Goal: Transaction & Acquisition: Purchase product/service

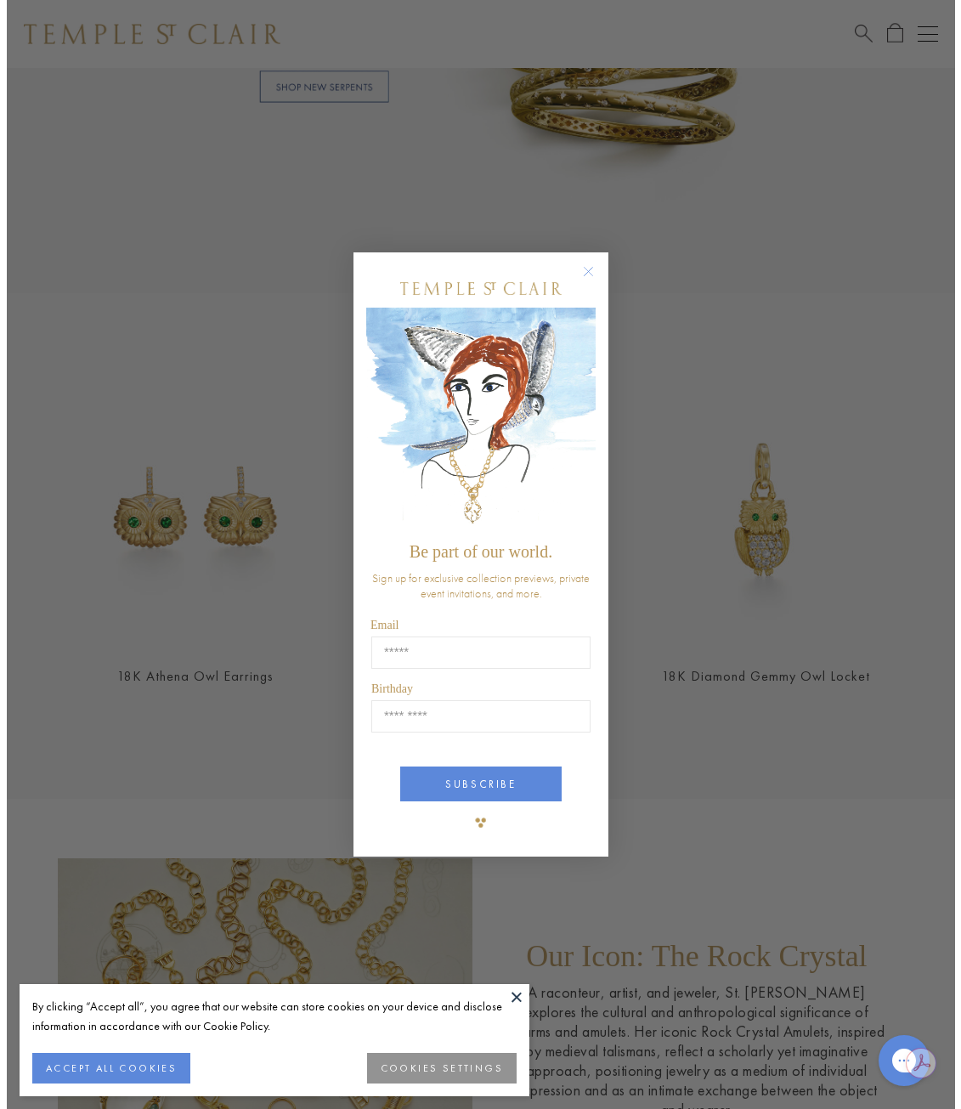
scroll to position [1448, 0]
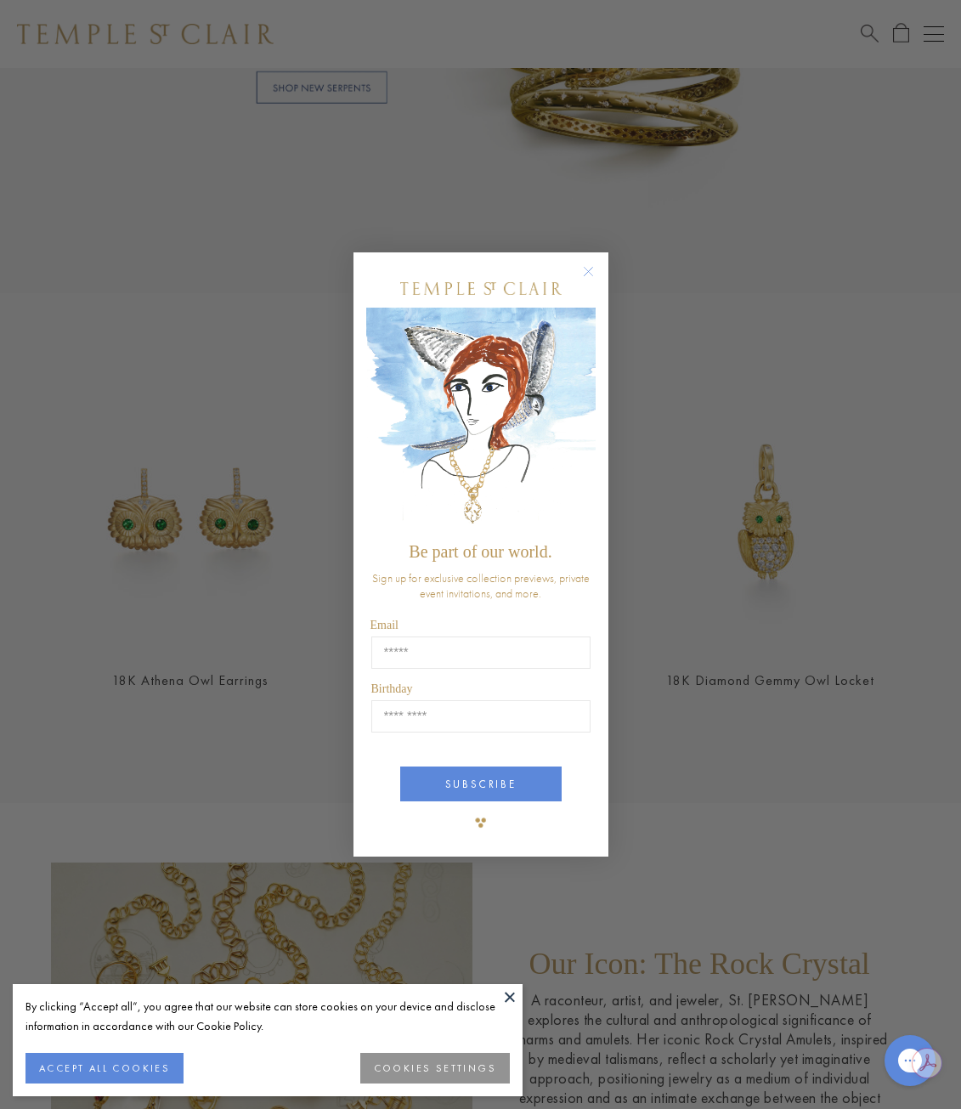
click at [587, 268] on circle "Close dialog" at bounding box center [588, 271] width 20 height 20
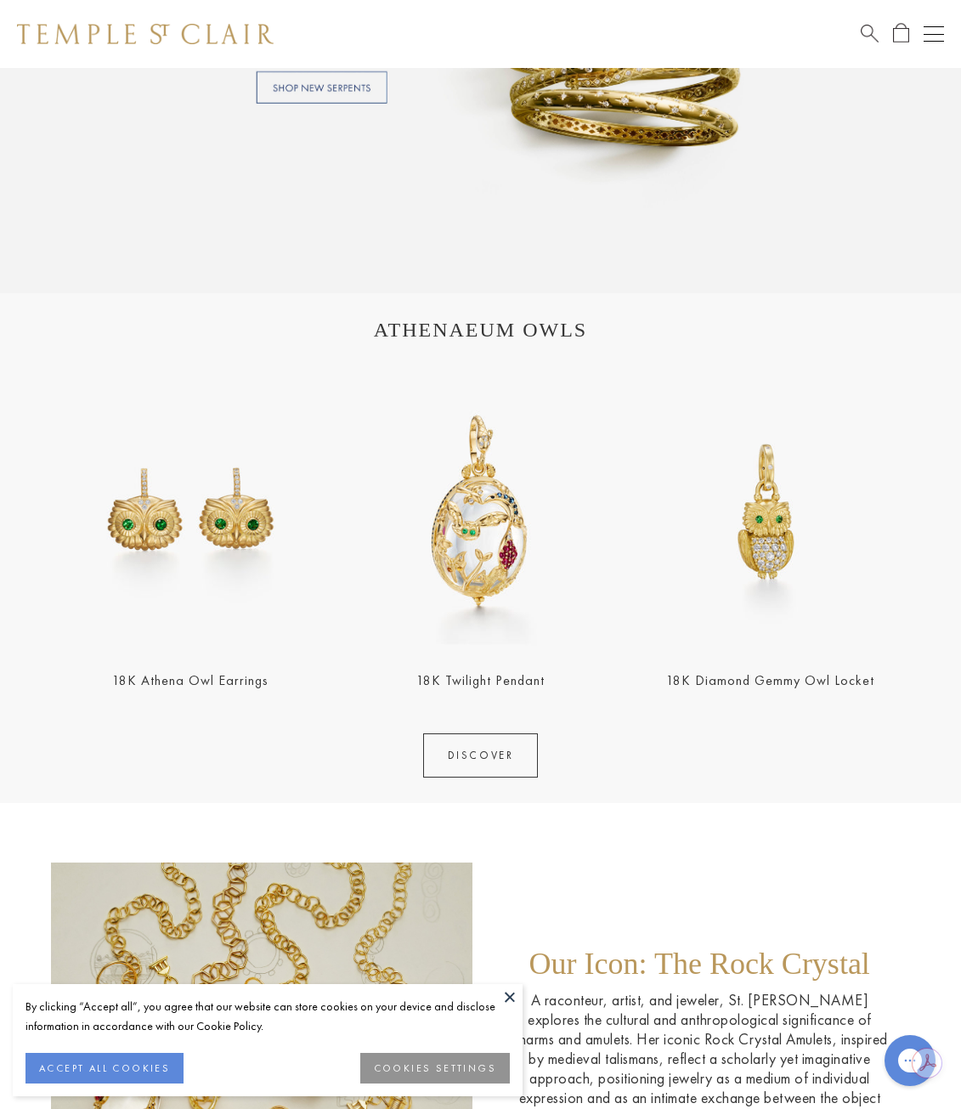
click at [170, 524] on img at bounding box center [190, 510] width 279 height 279
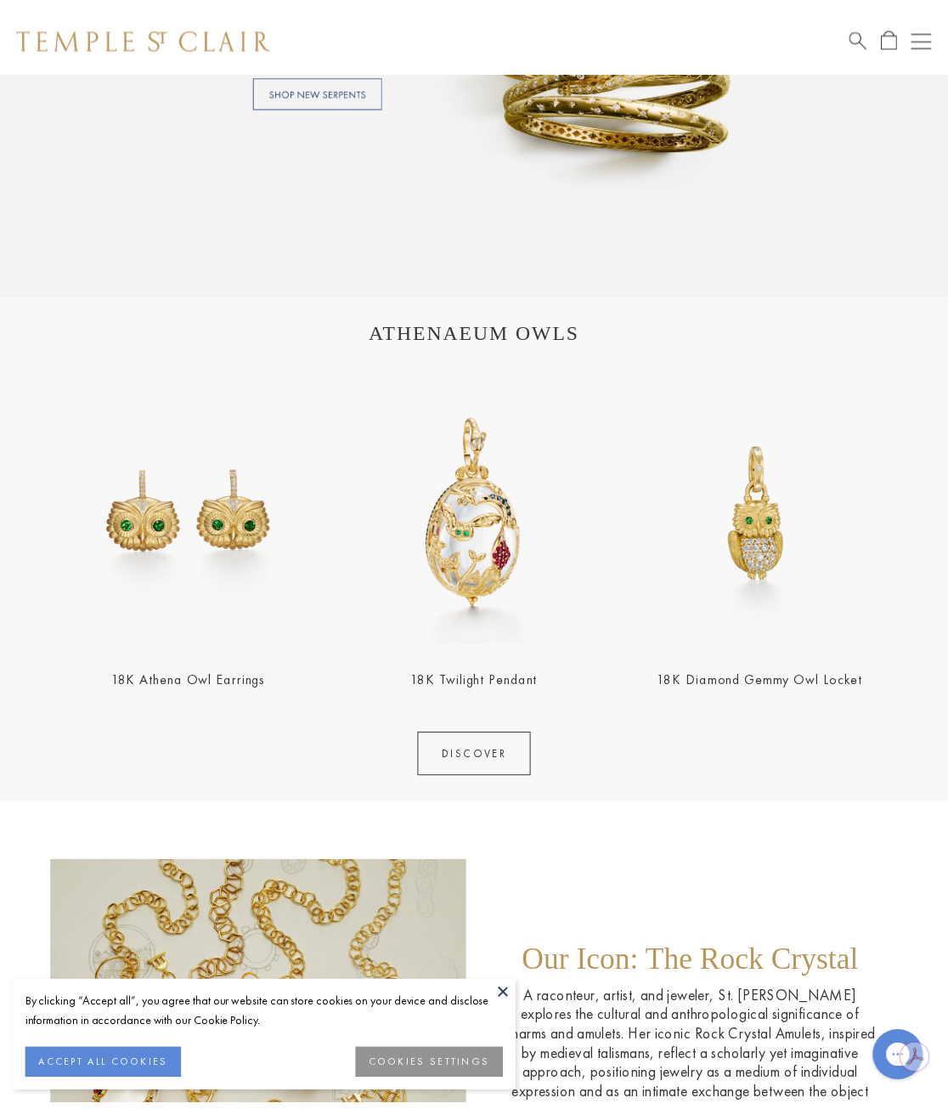
scroll to position [1444, 0]
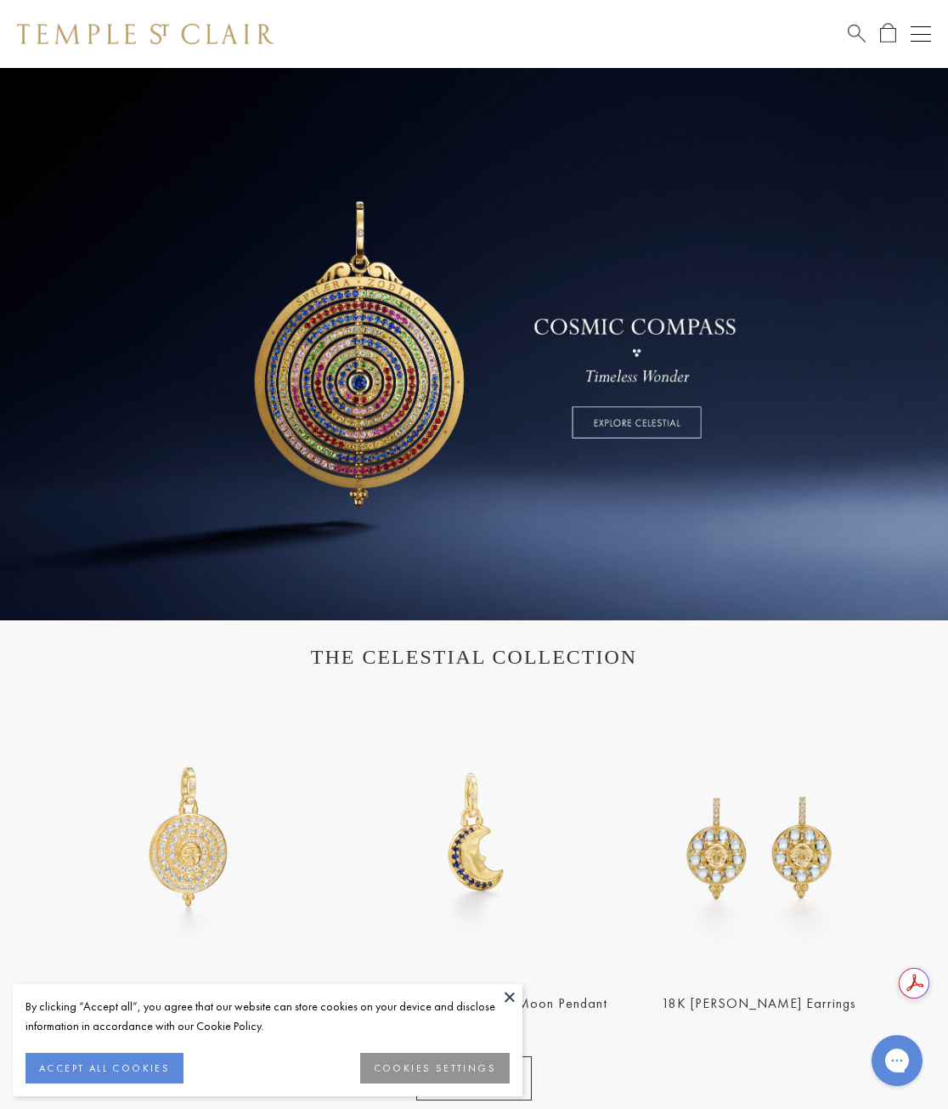
click at [917, 34] on div "Open navigation" at bounding box center [921, 34] width 20 height 1
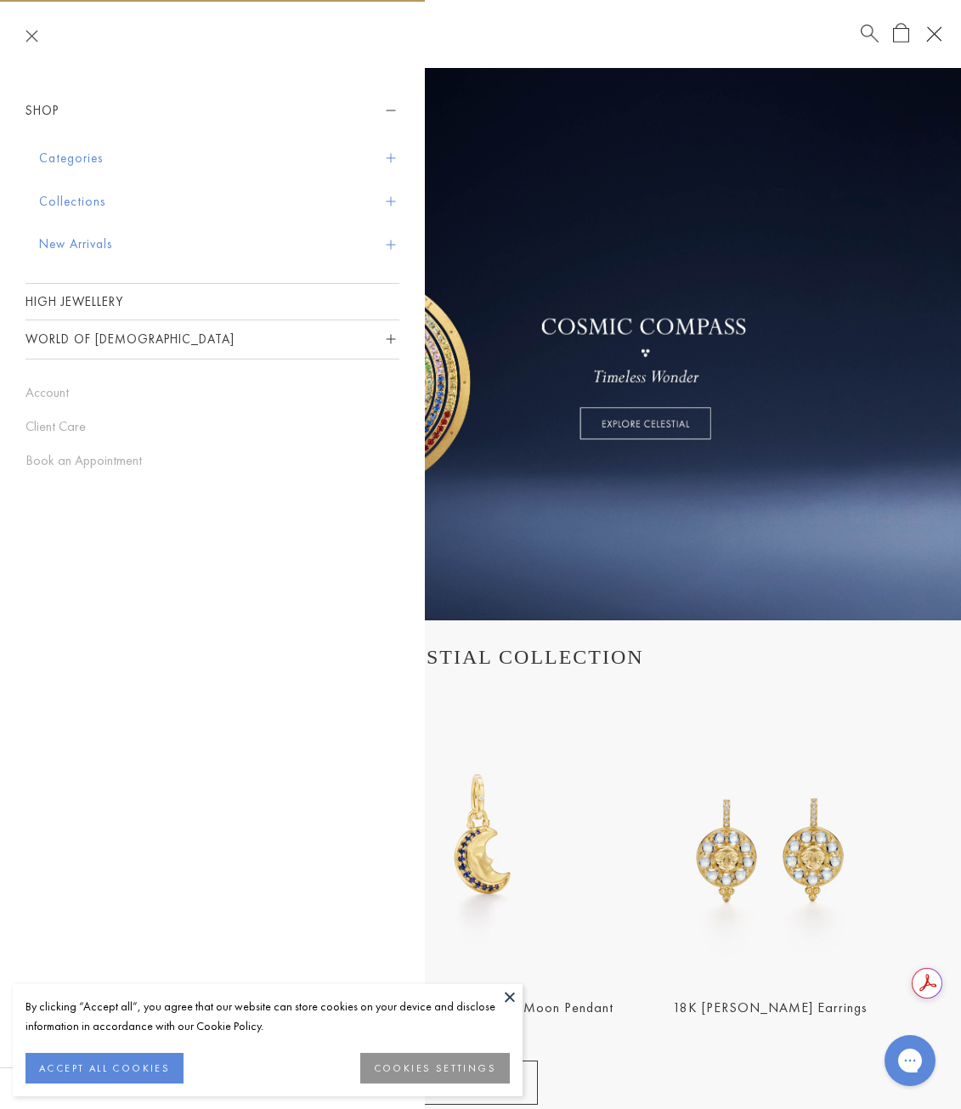
click at [376, 155] on button "Categories" at bounding box center [219, 158] width 360 height 43
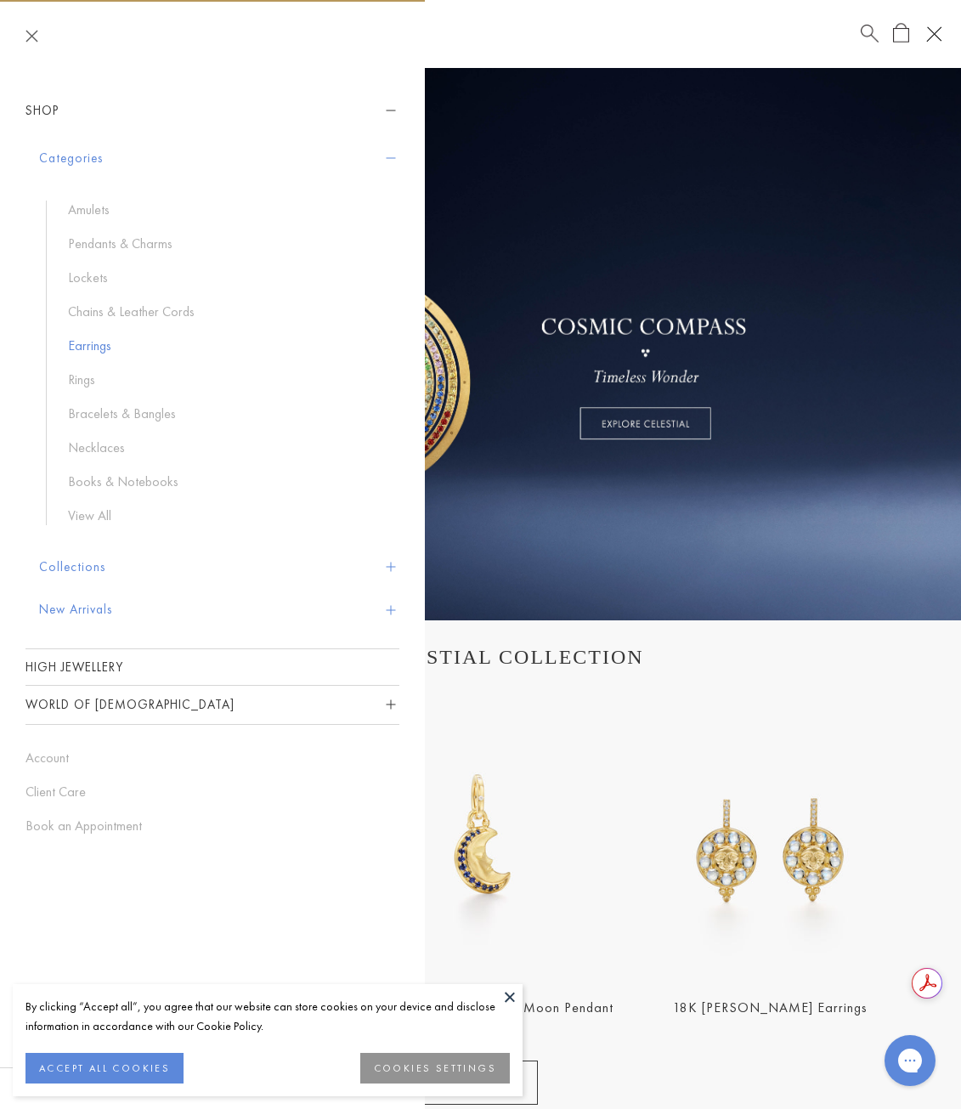
click at [84, 345] on link "Earrings" at bounding box center [225, 345] width 314 height 19
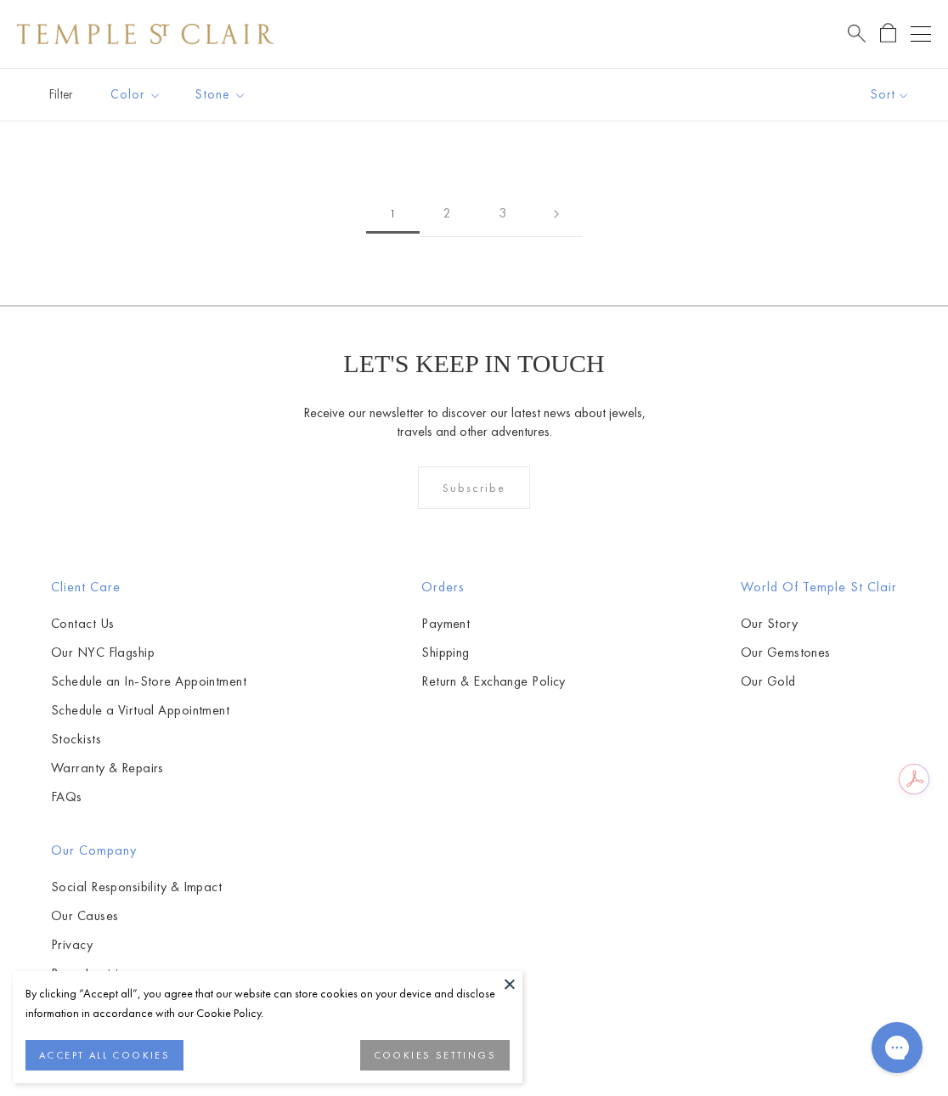
scroll to position [4163, 0]
click at [0, 0] on img at bounding box center [0, 0] width 0 height 0
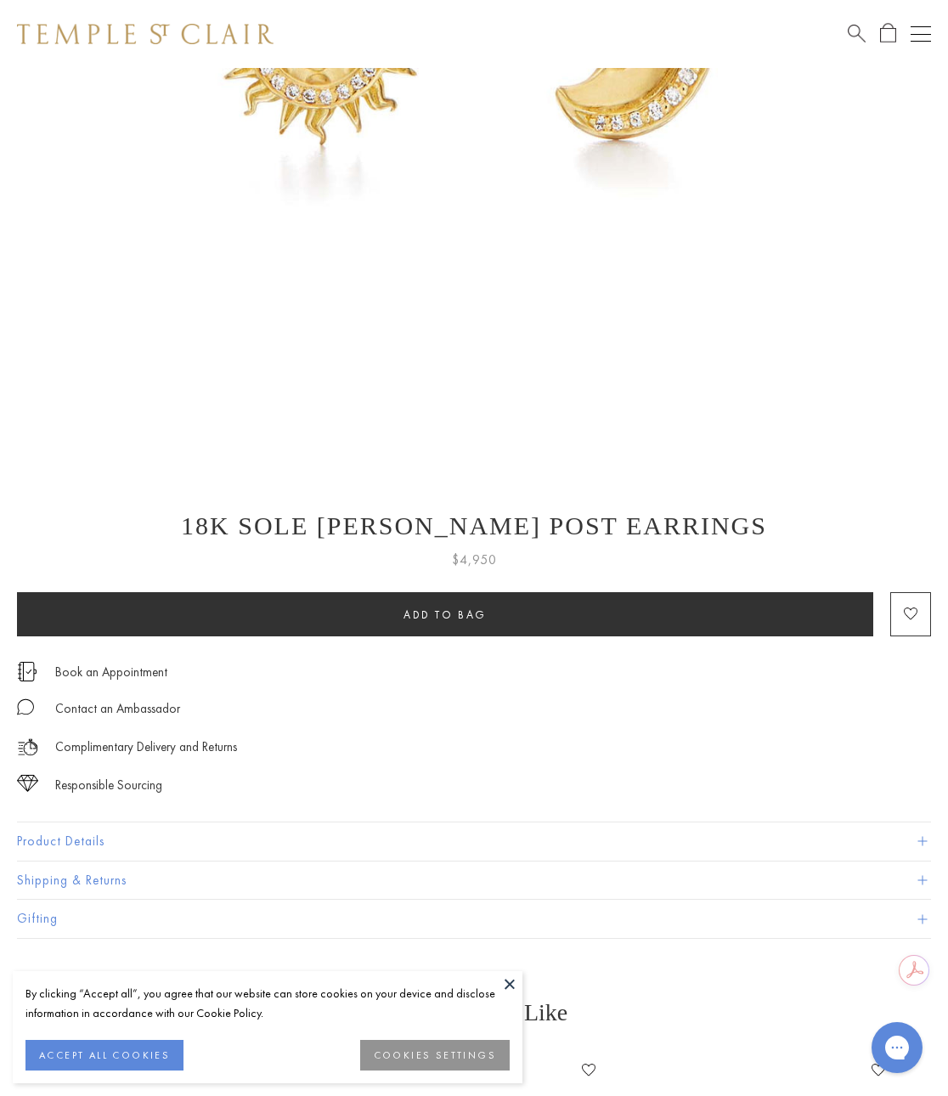
scroll to position [510, 0]
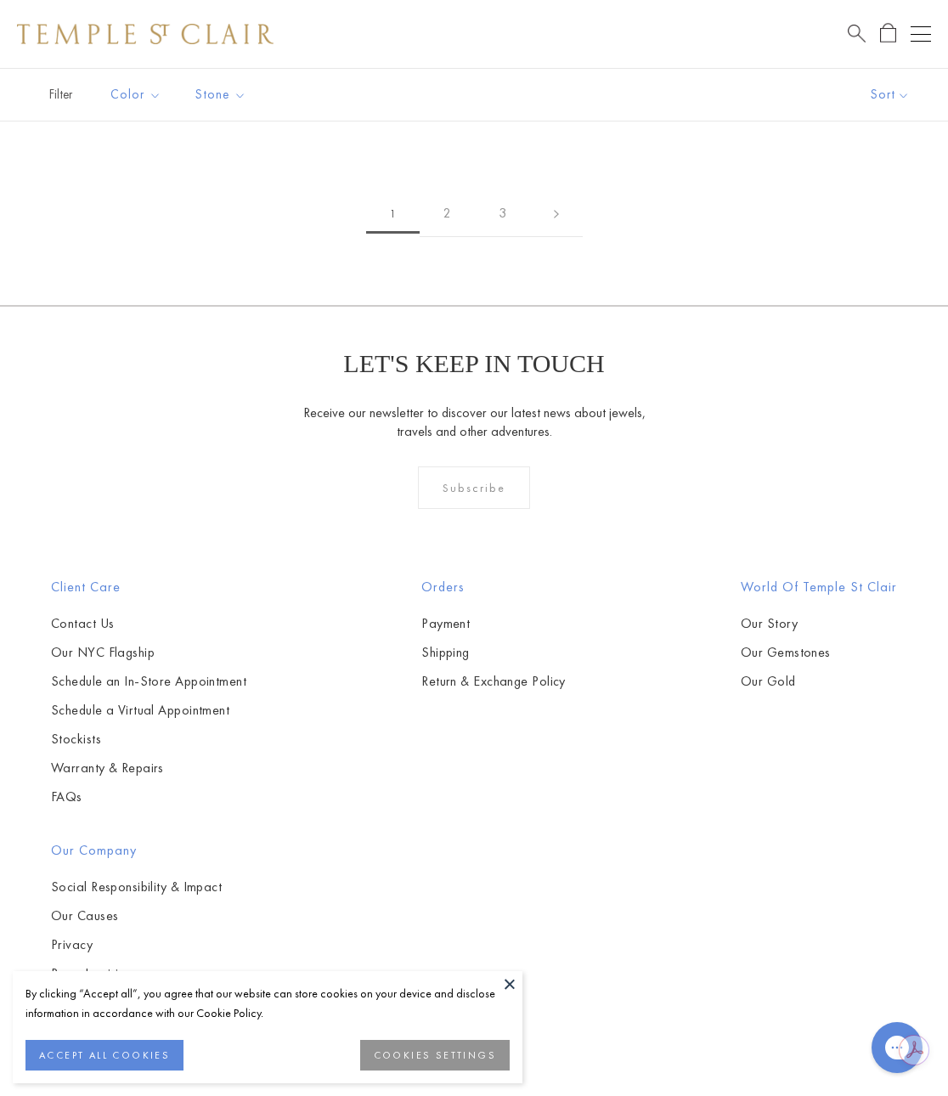
scroll to position [13847, 0]
click at [449, 237] on link "2" at bounding box center [447, 213] width 55 height 47
click at [0, 0] on img at bounding box center [0, 0] width 0 height 0
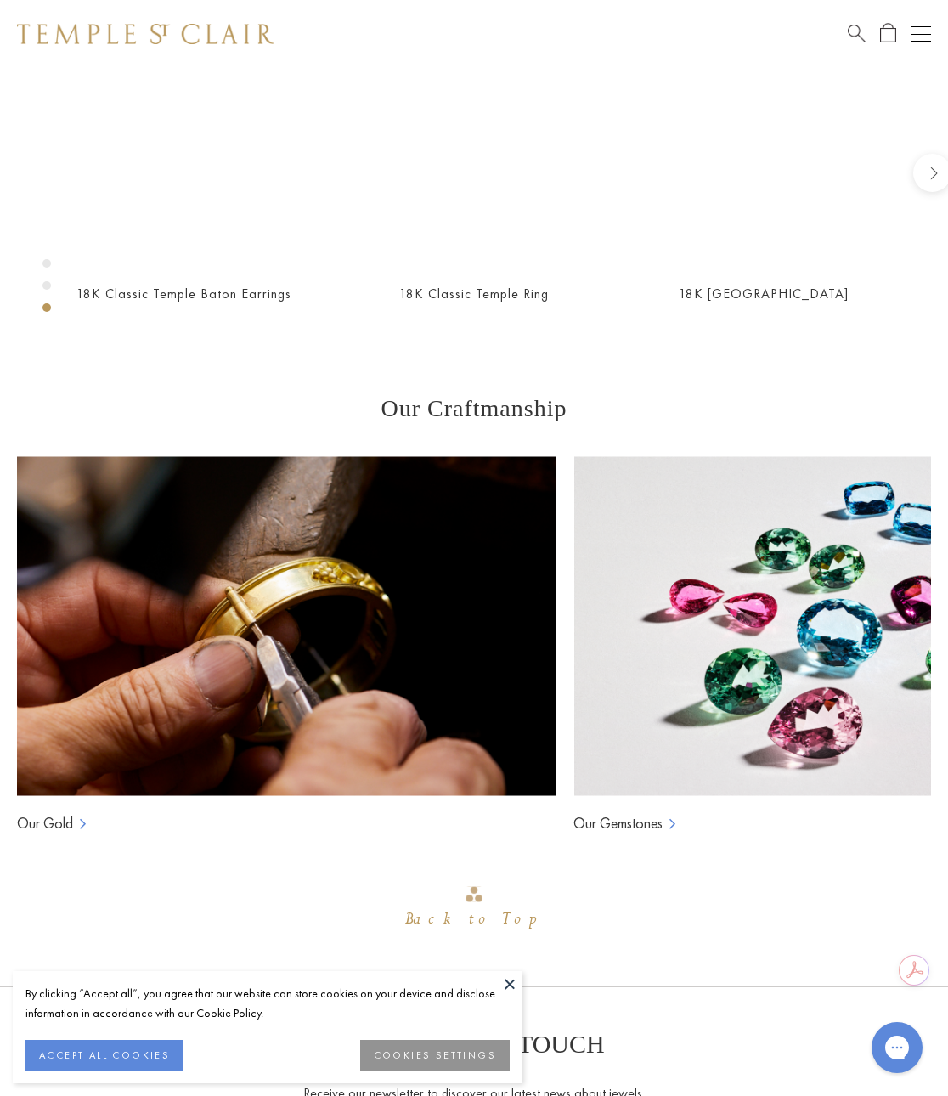
scroll to position [1937, 0]
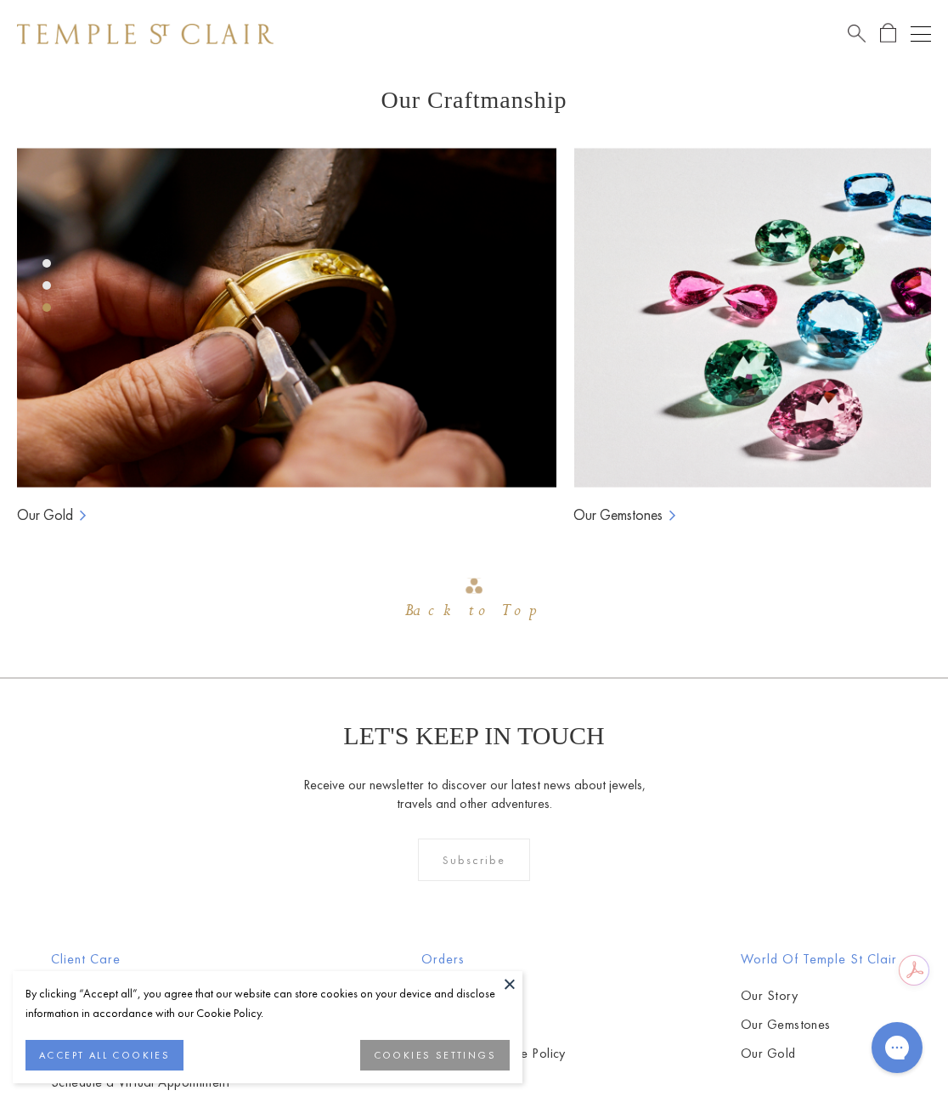
click at [512, 987] on button at bounding box center [509, 983] width 25 height 25
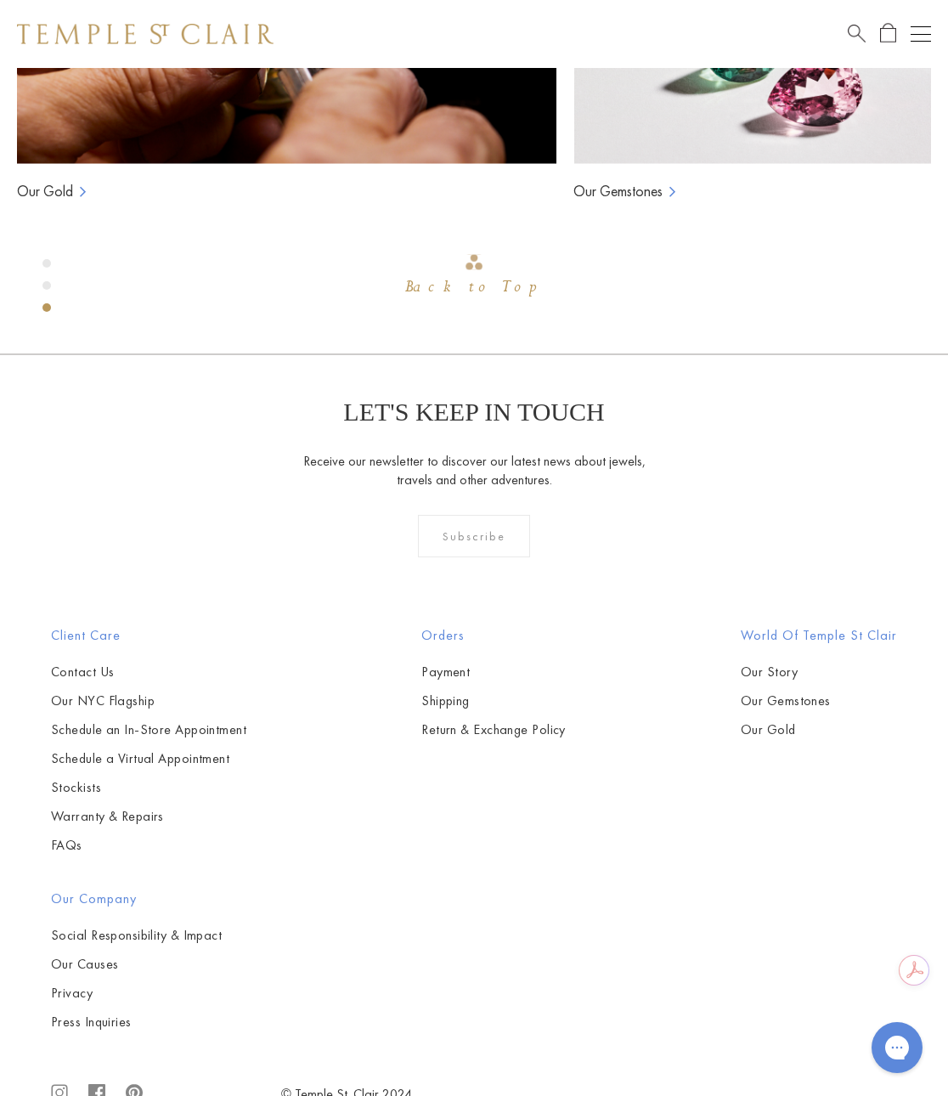
scroll to position [2362, 0]
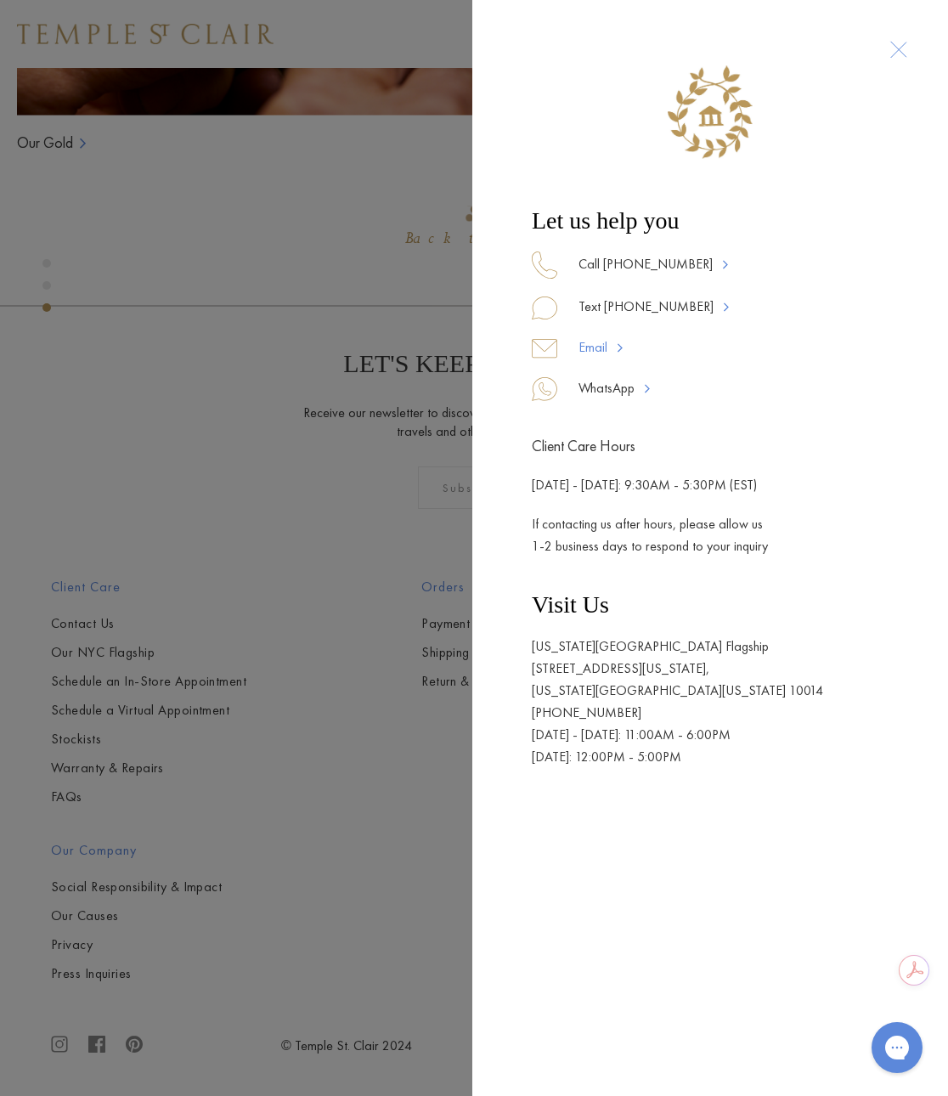
click at [594, 346] on link "Email" at bounding box center [594, 348] width 75 height 24
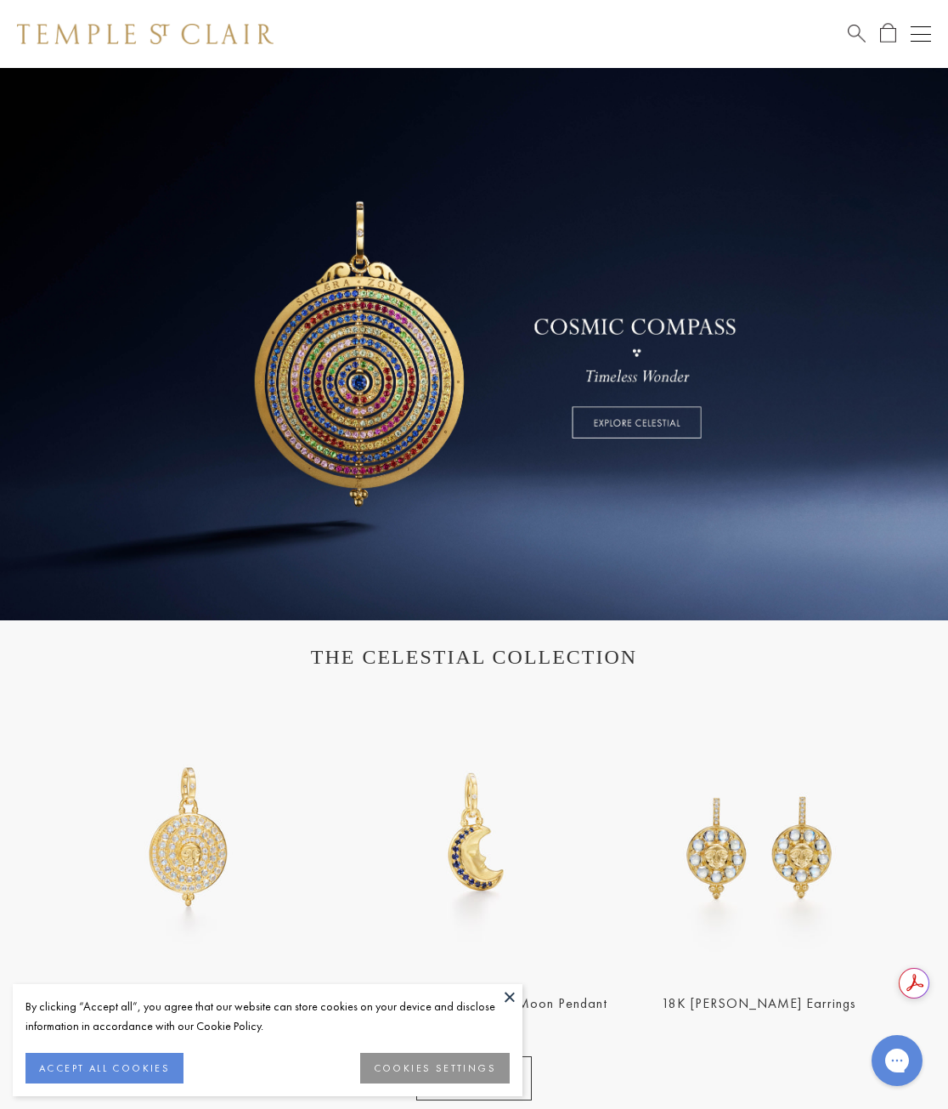
click at [921, 34] on div "Open navigation" at bounding box center [921, 34] width 20 height 1
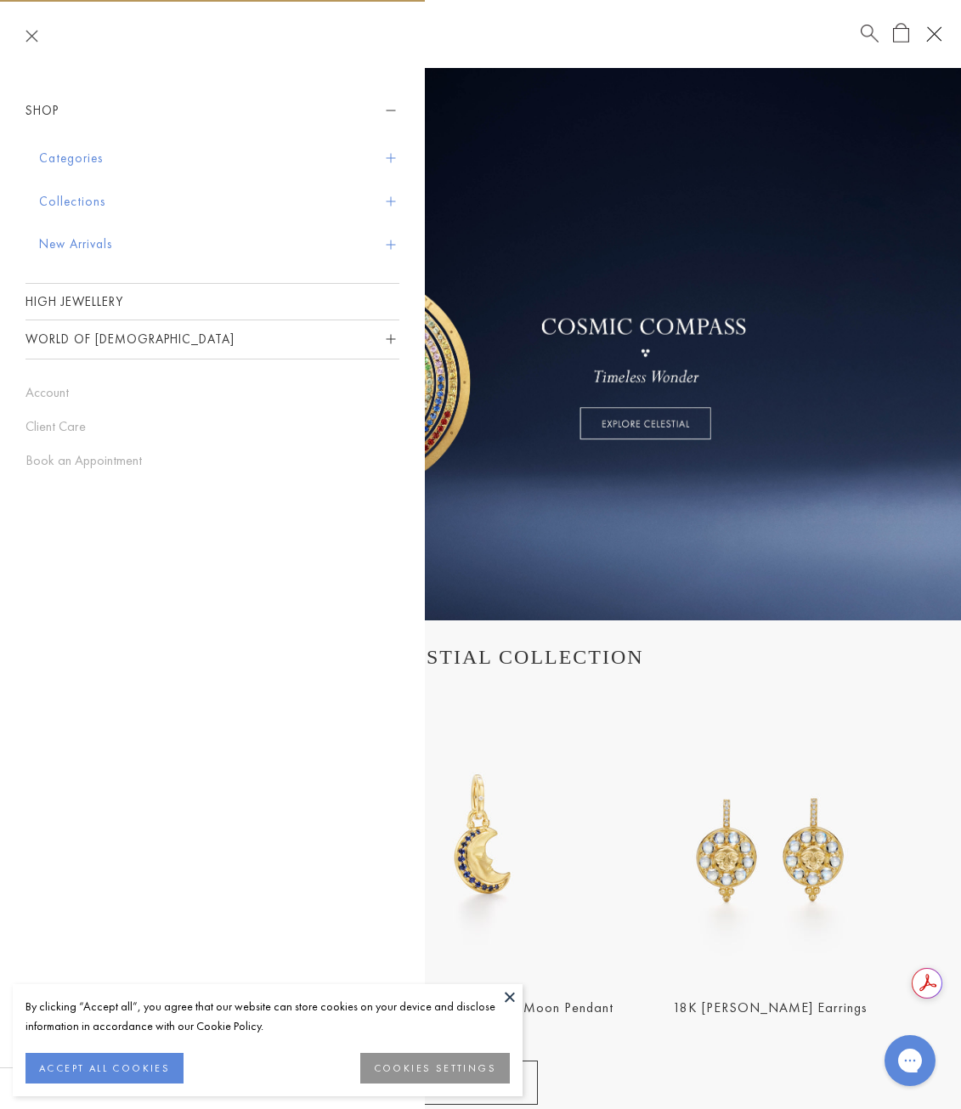
click at [247, 161] on button "Categories" at bounding box center [219, 158] width 360 height 43
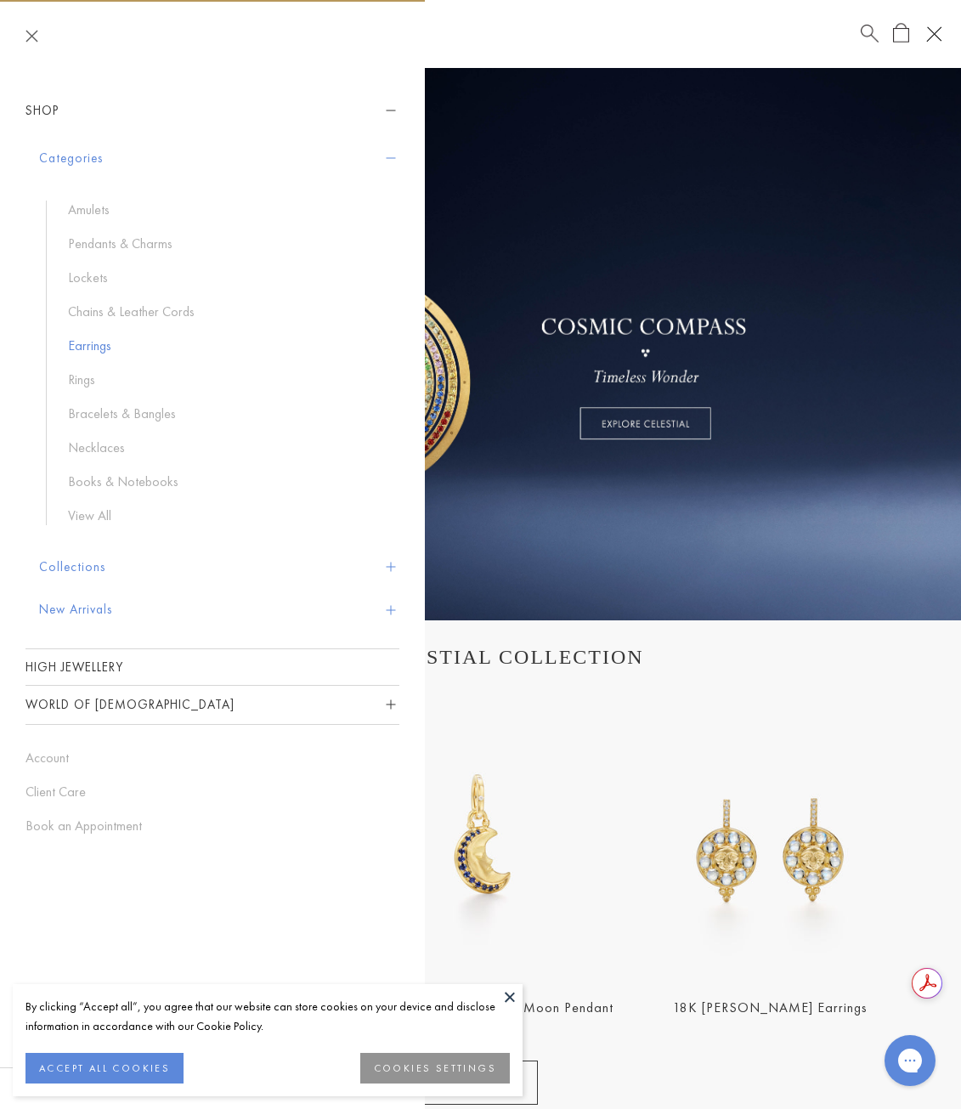
click at [89, 341] on link "Earrings" at bounding box center [225, 345] width 314 height 19
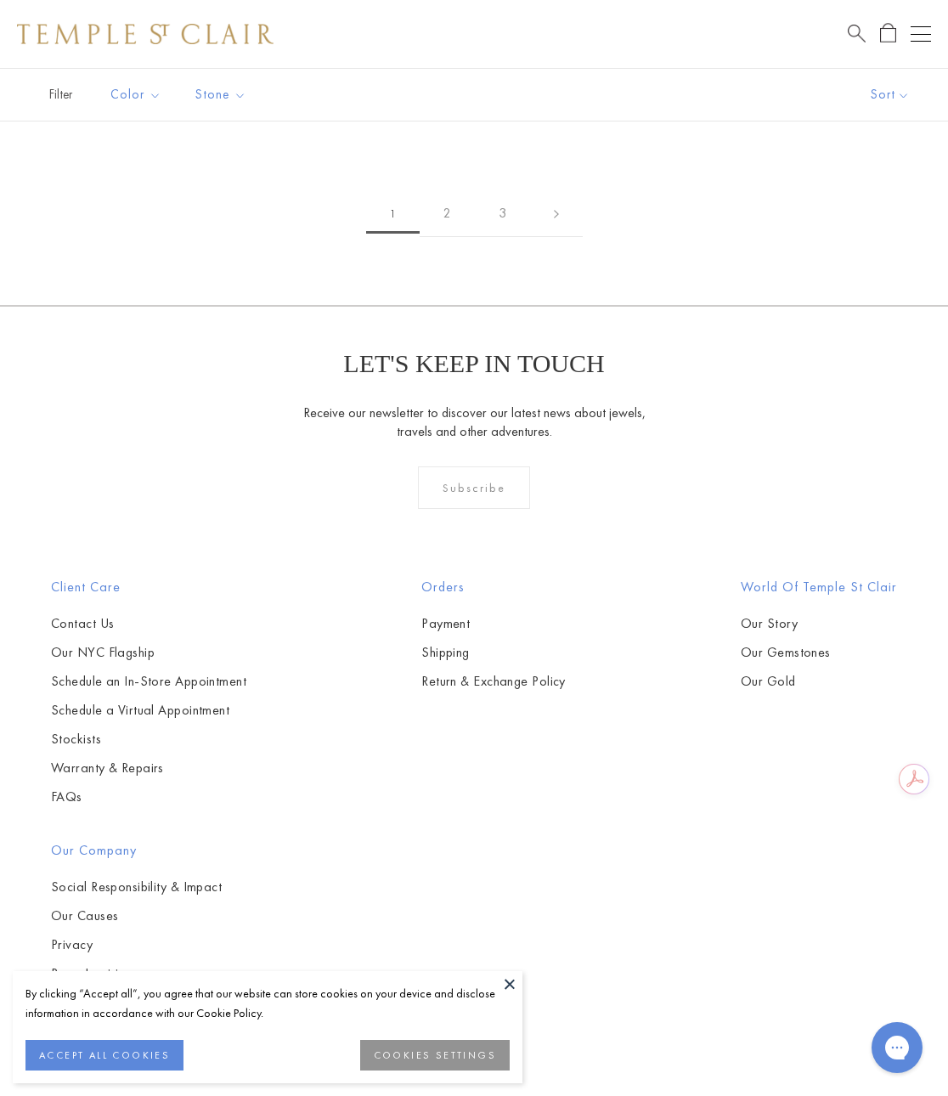
scroll to position [14299, 0]
drag, startPoint x: 956, startPoint y: 45, endPoint x: 17, endPoint y: 14, distance: 939.3
click at [451, 237] on link "2" at bounding box center [447, 213] width 55 height 47
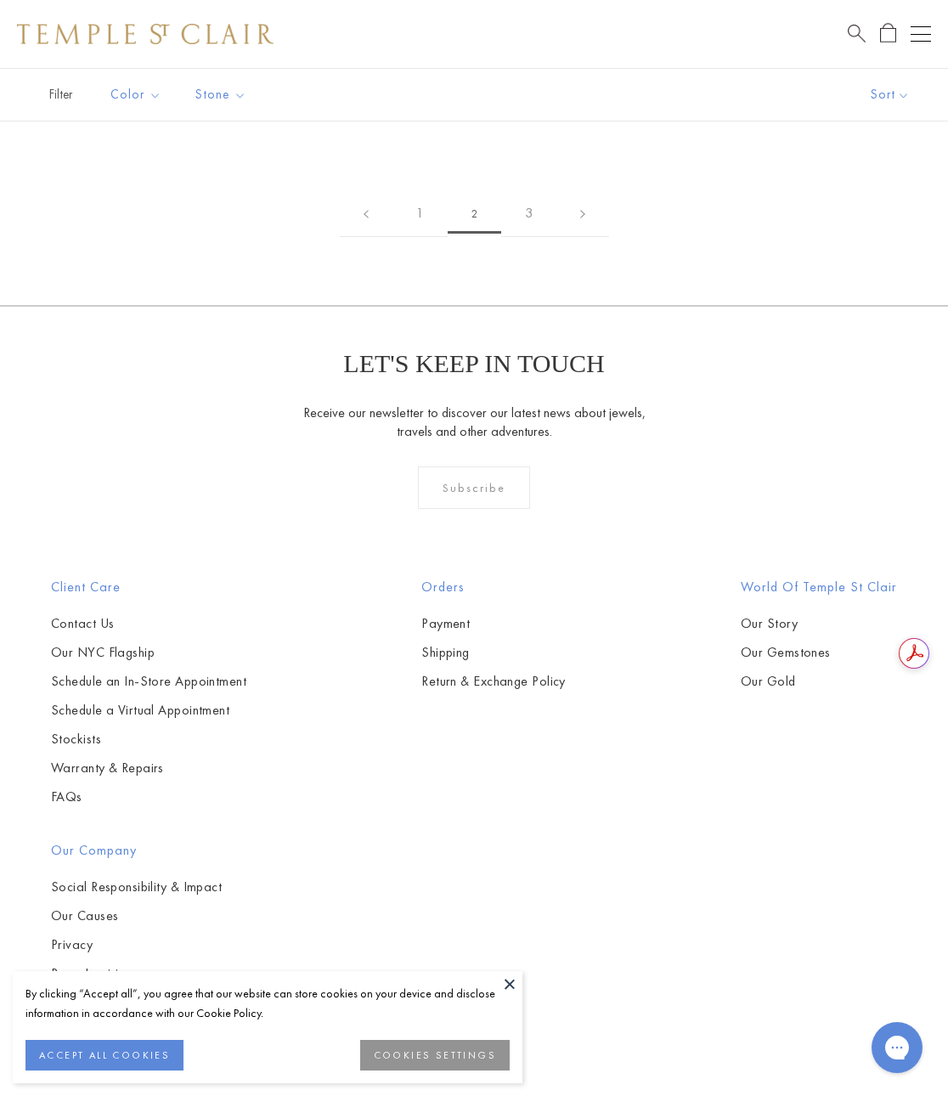
drag, startPoint x: 953, startPoint y: 31, endPoint x: 926, endPoint y: 343, distance: 313.0
click at [0, 0] on img at bounding box center [0, 0] width 0 height 0
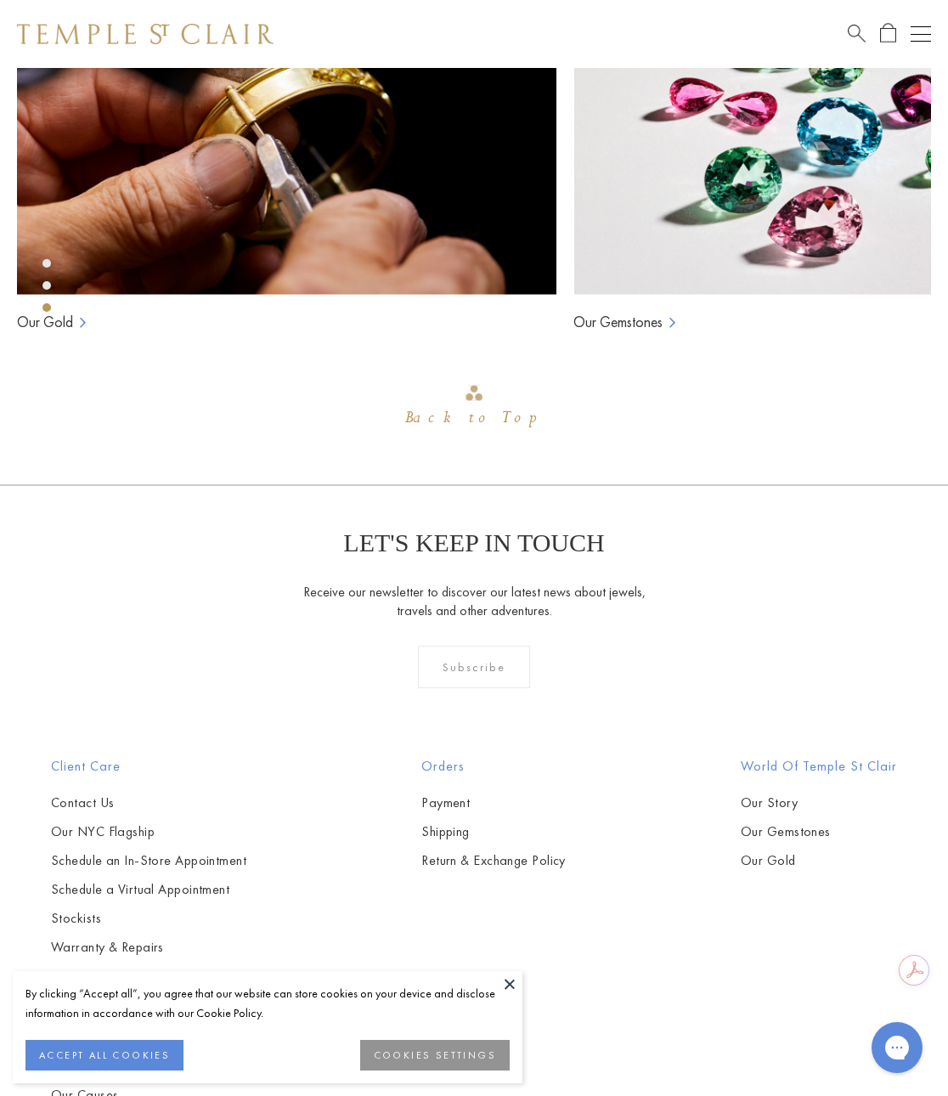
scroll to position [2124, 0]
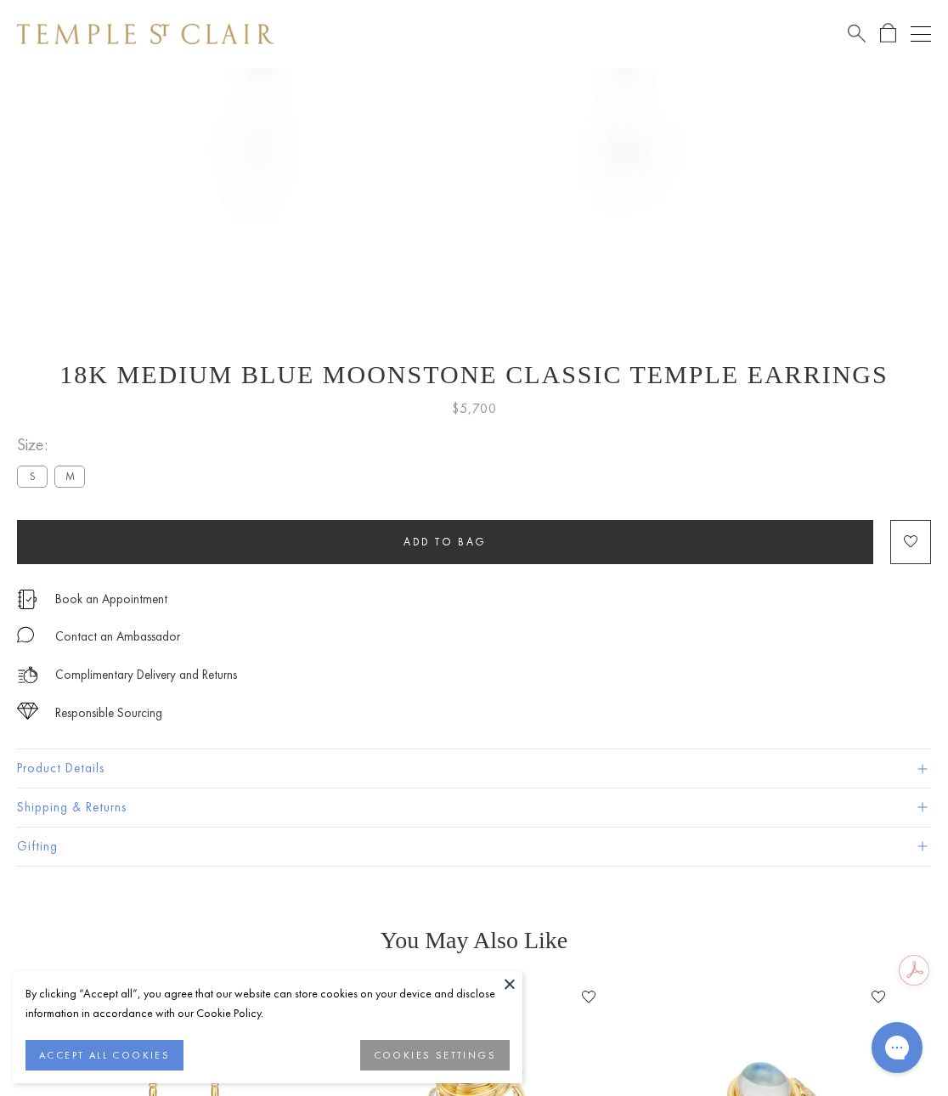
scroll to position [680, 0]
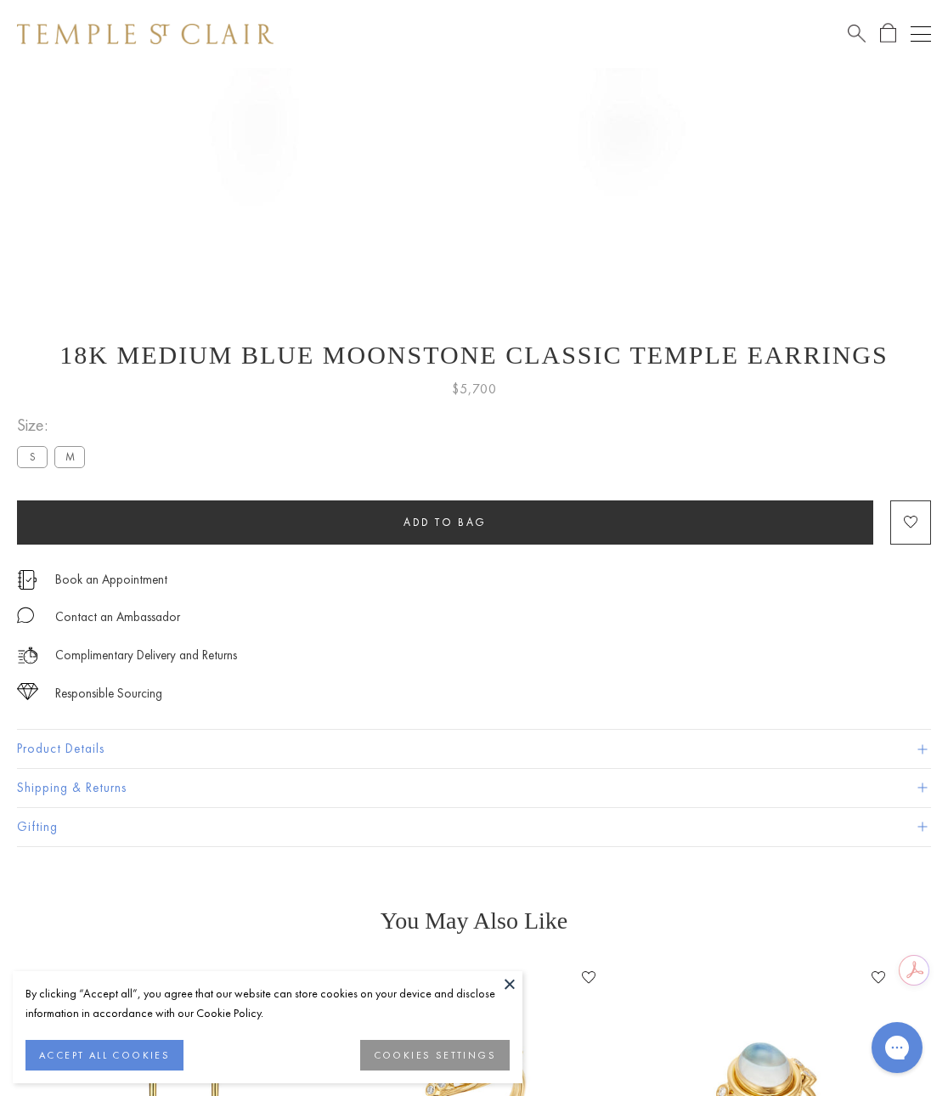
click at [154, 758] on button "Product Details" at bounding box center [474, 749] width 914 height 38
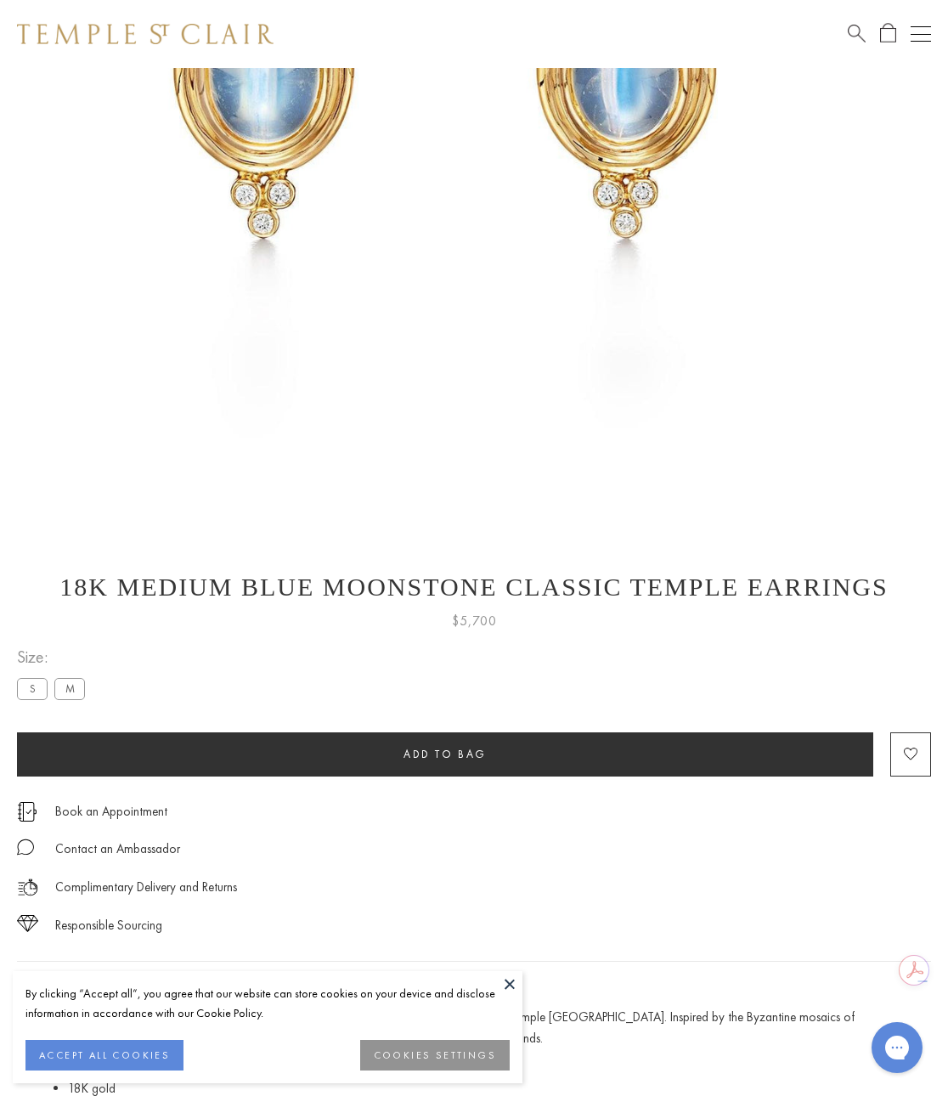
scroll to position [510, 0]
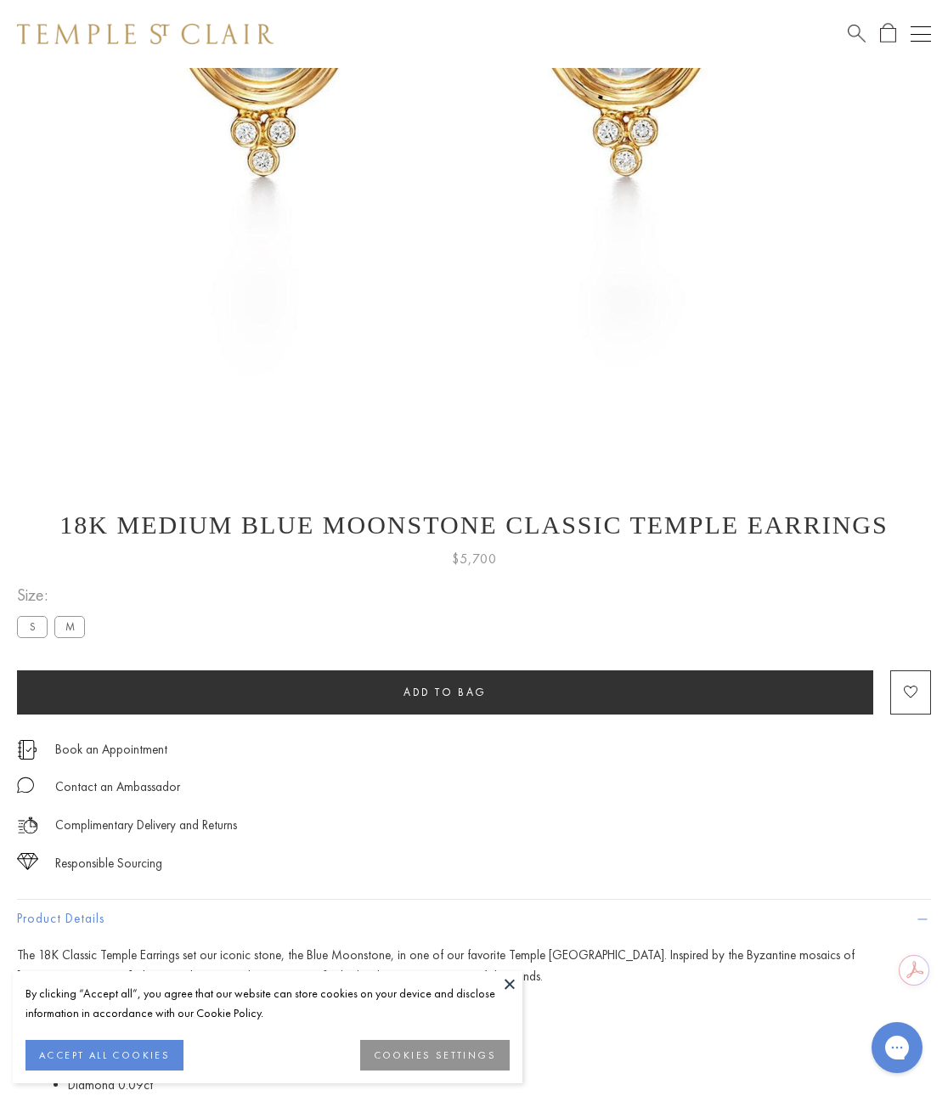
click at [36, 629] on label "S" at bounding box center [32, 626] width 31 height 21
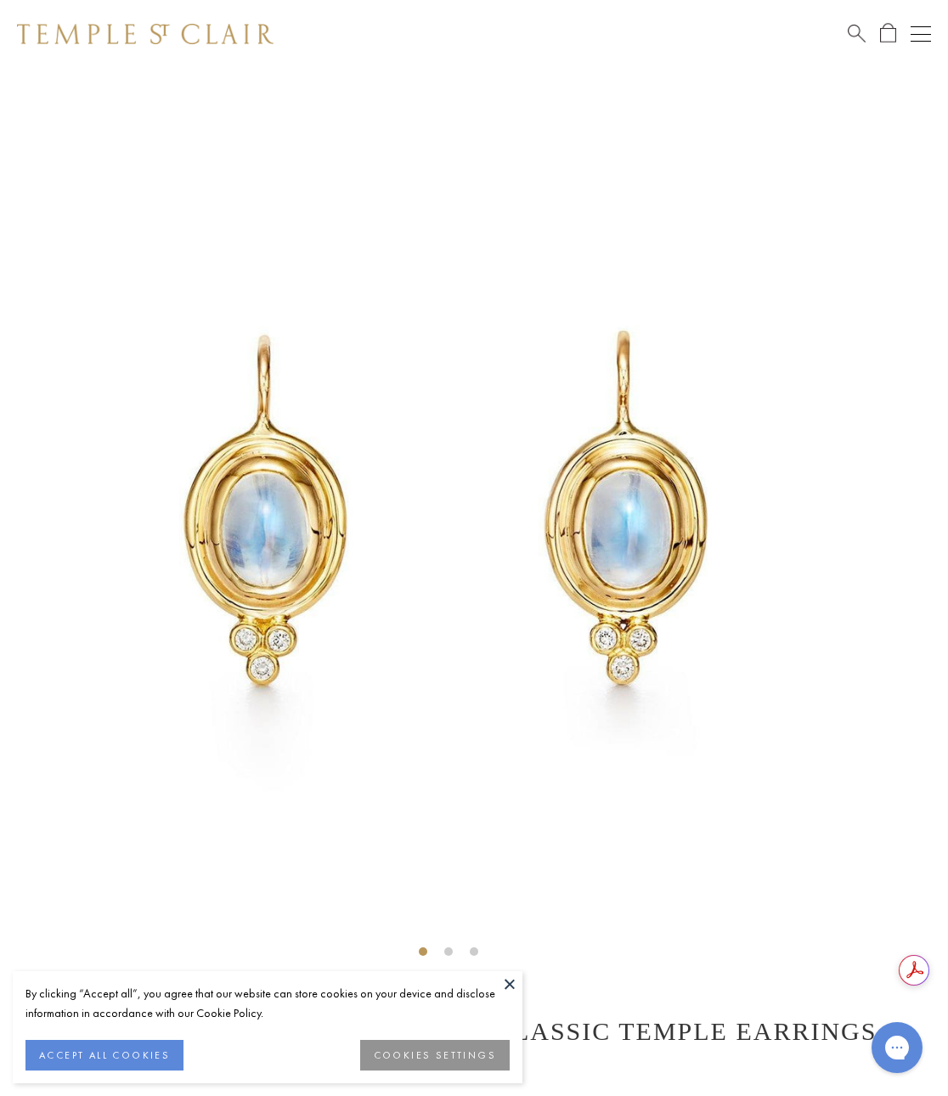
click at [94, 36] on img at bounding box center [145, 34] width 257 height 20
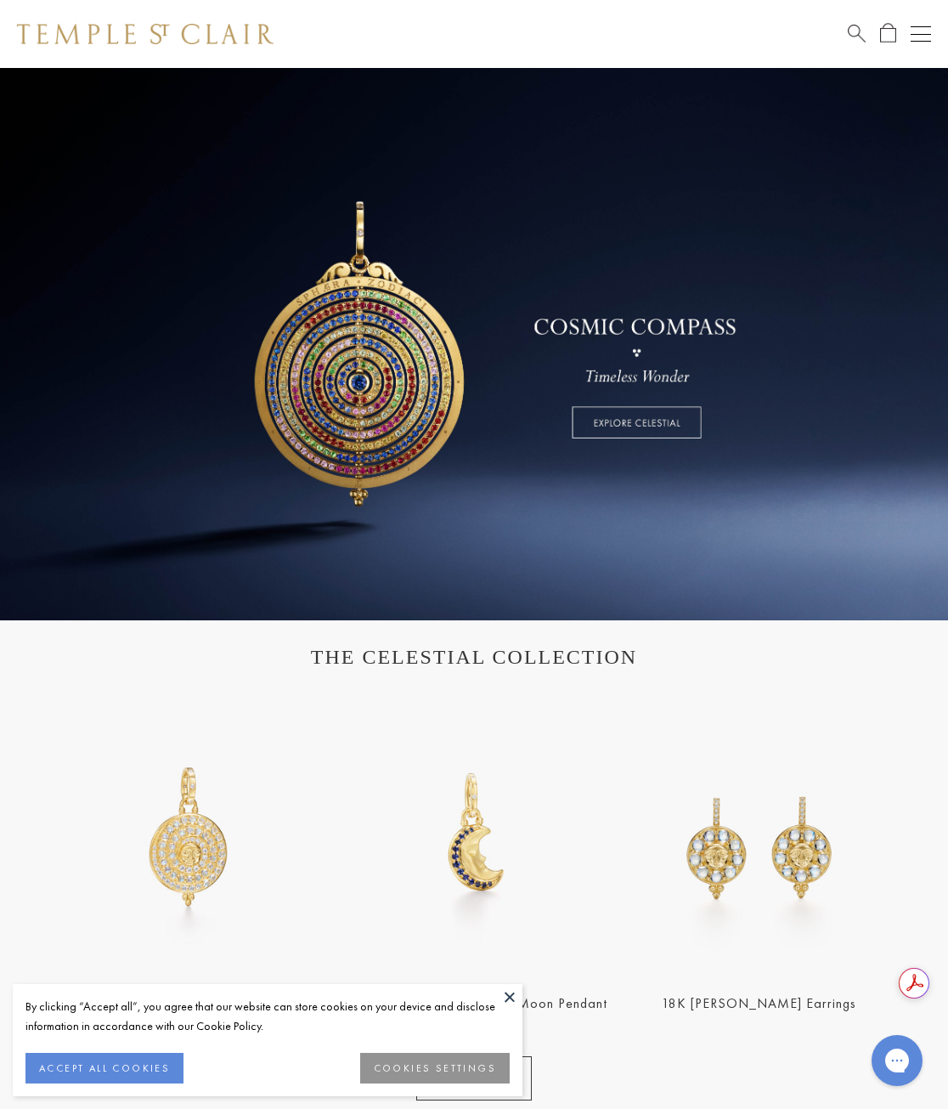
click at [157, 22] on div "Shop Shop Categories Amulets Pendants & Charms Lockets Chains & Leather Cords E…" at bounding box center [474, 34] width 948 height 68
click at [155, 30] on img at bounding box center [145, 34] width 257 height 20
click at [922, 44] on div "Shop Shop Categories Amulets Pendants & Charms Lockets Chains & Leather Cords E…" at bounding box center [474, 34] width 948 height 68
click at [923, 31] on button "Open navigation" at bounding box center [921, 34] width 20 height 20
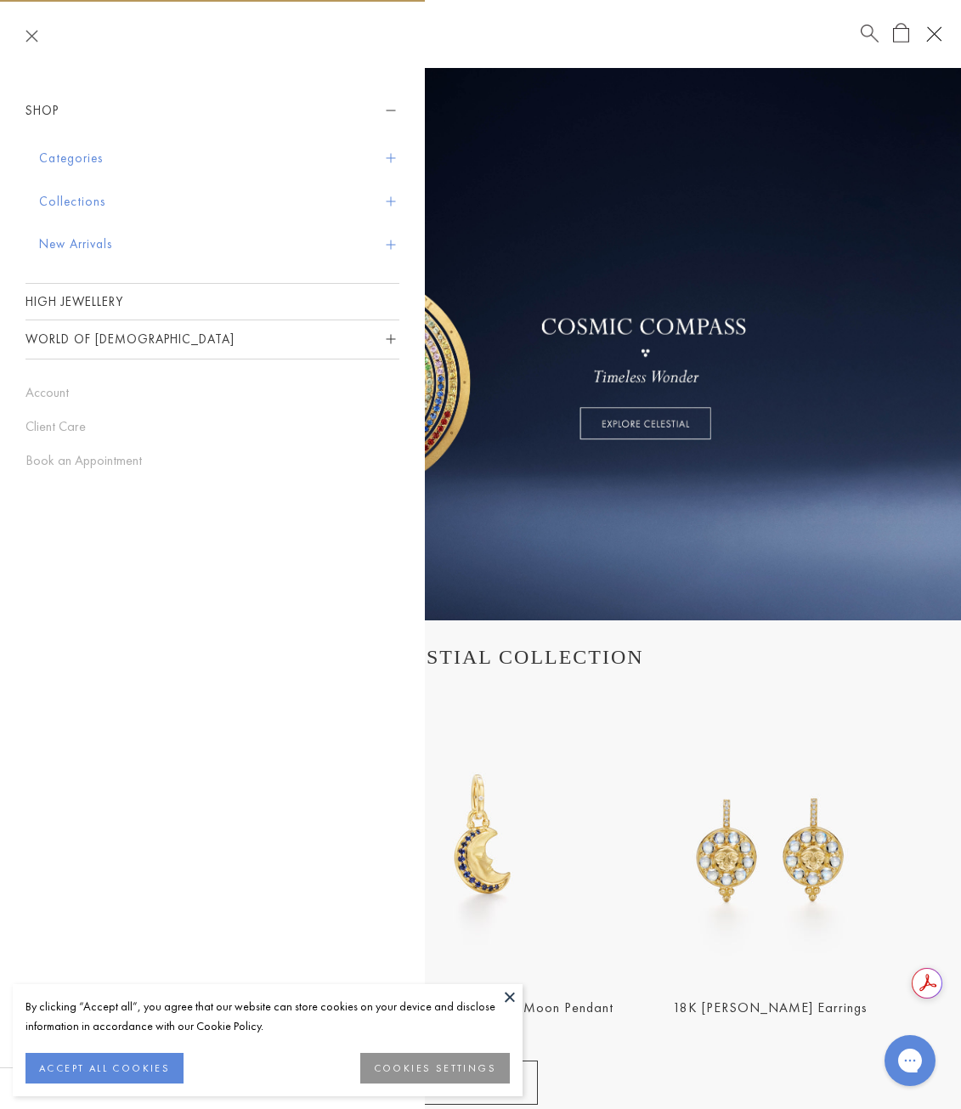
click at [133, 155] on button "Categories" at bounding box center [219, 158] width 360 height 43
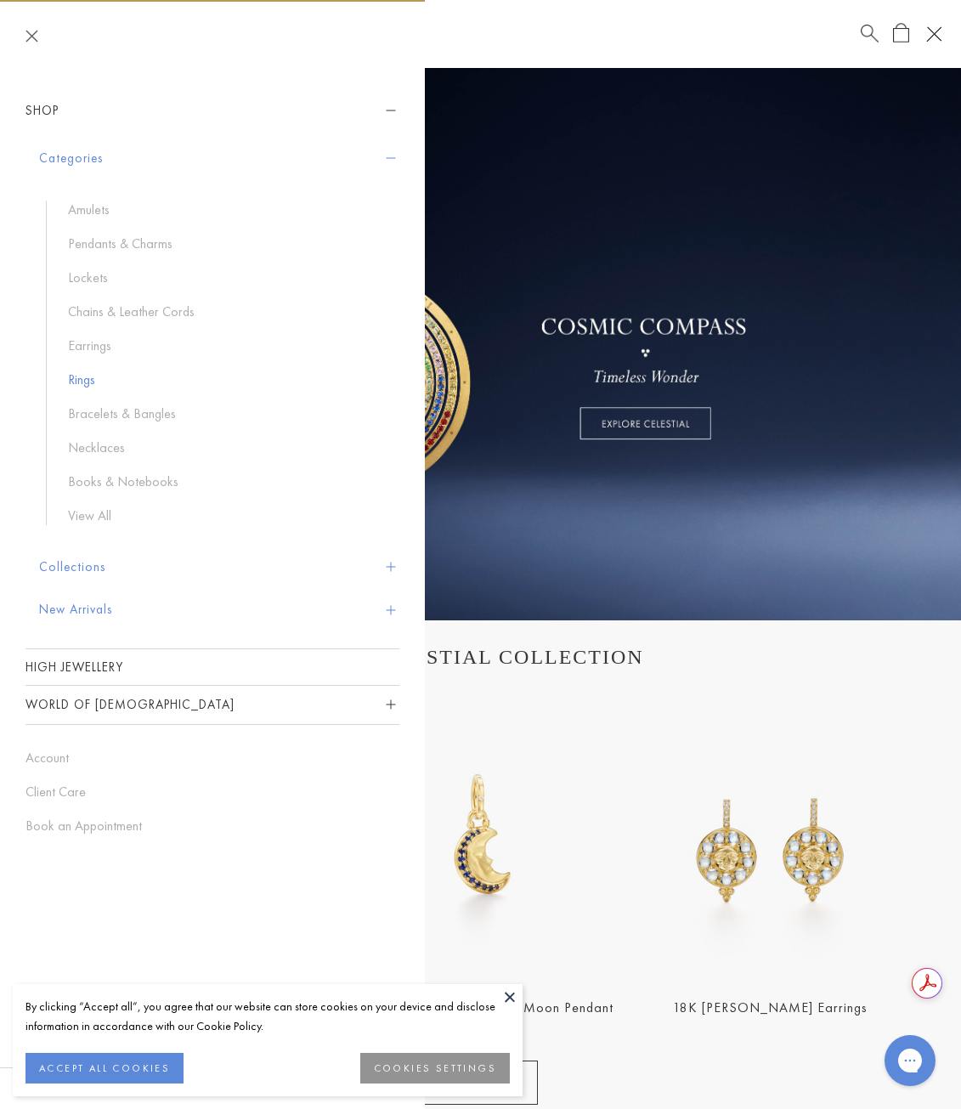
click at [81, 378] on link "Rings" at bounding box center [225, 379] width 314 height 19
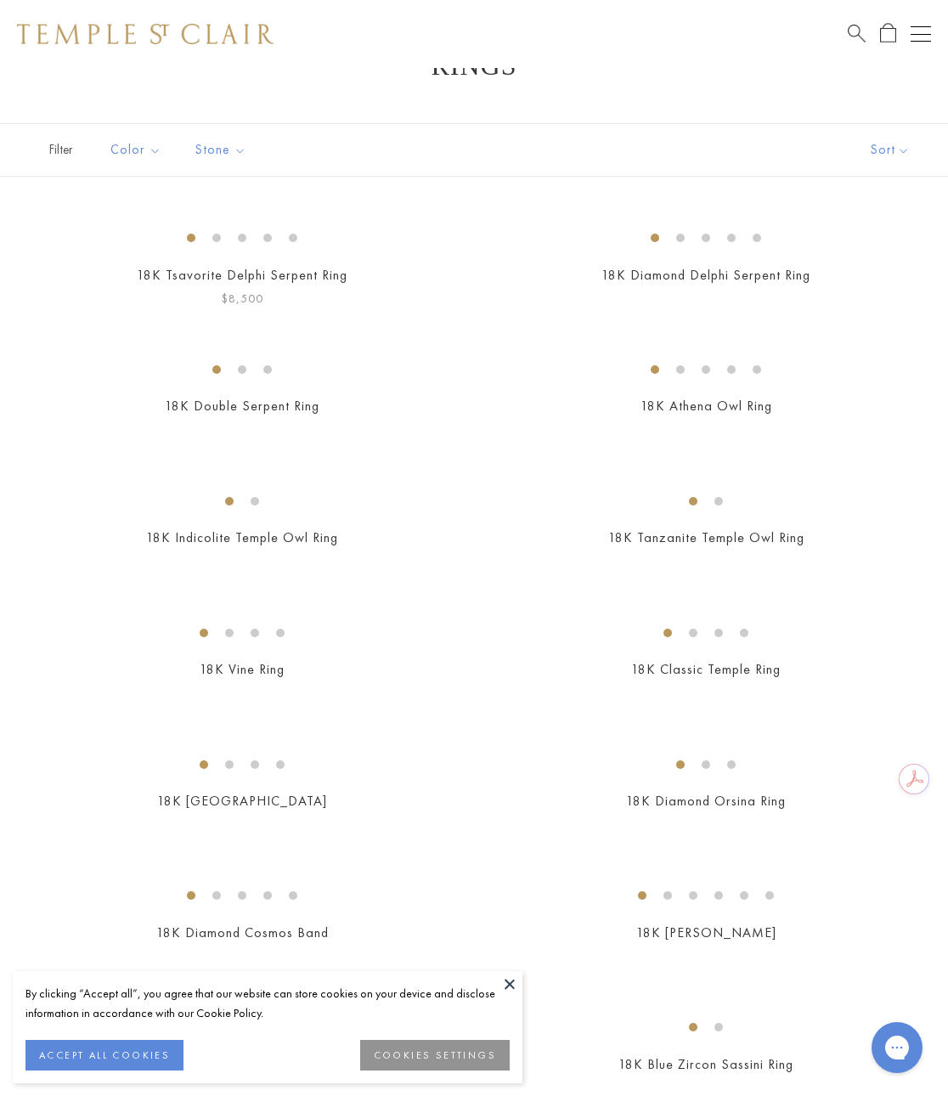
scroll to position [170, 0]
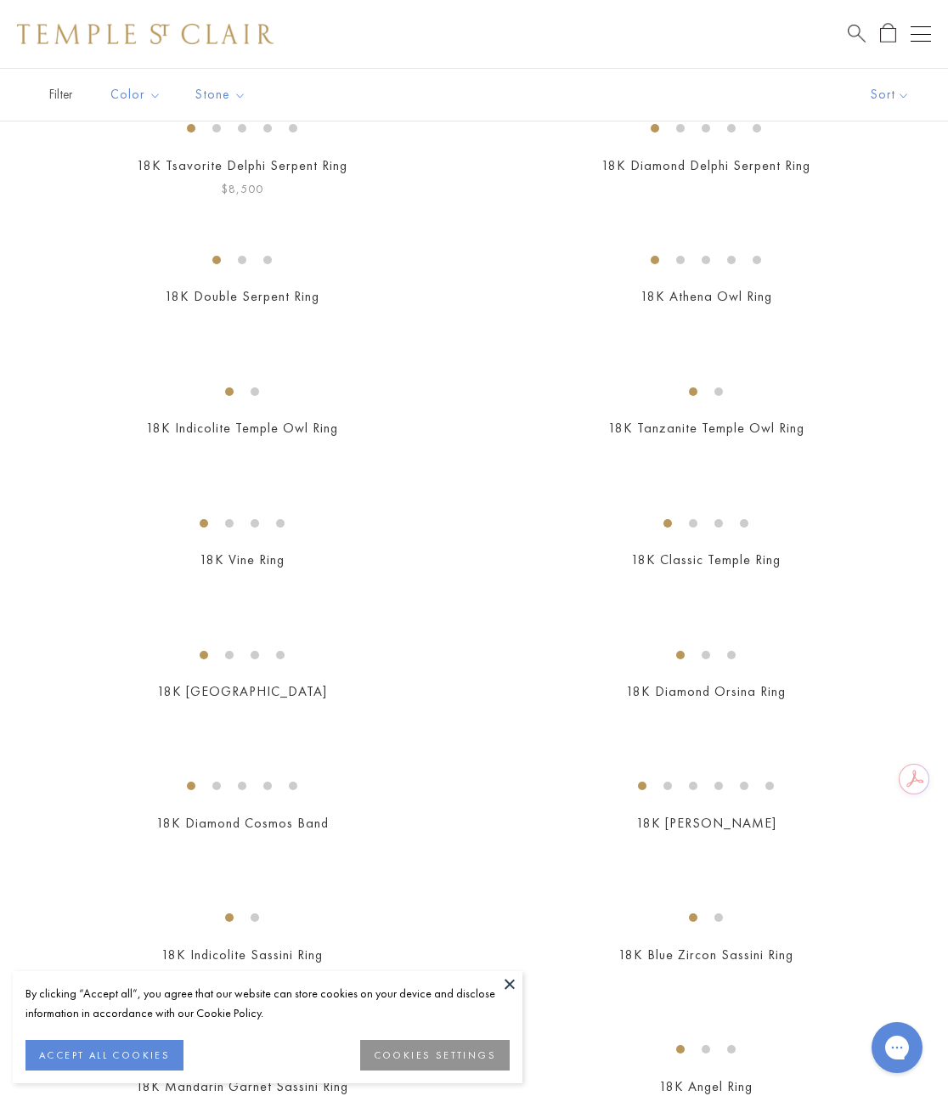
click at [270, 199] on div "18K Tsavorite Delphi Serpent Ring $8,500" at bounding box center [241, 154] width 443 height 89
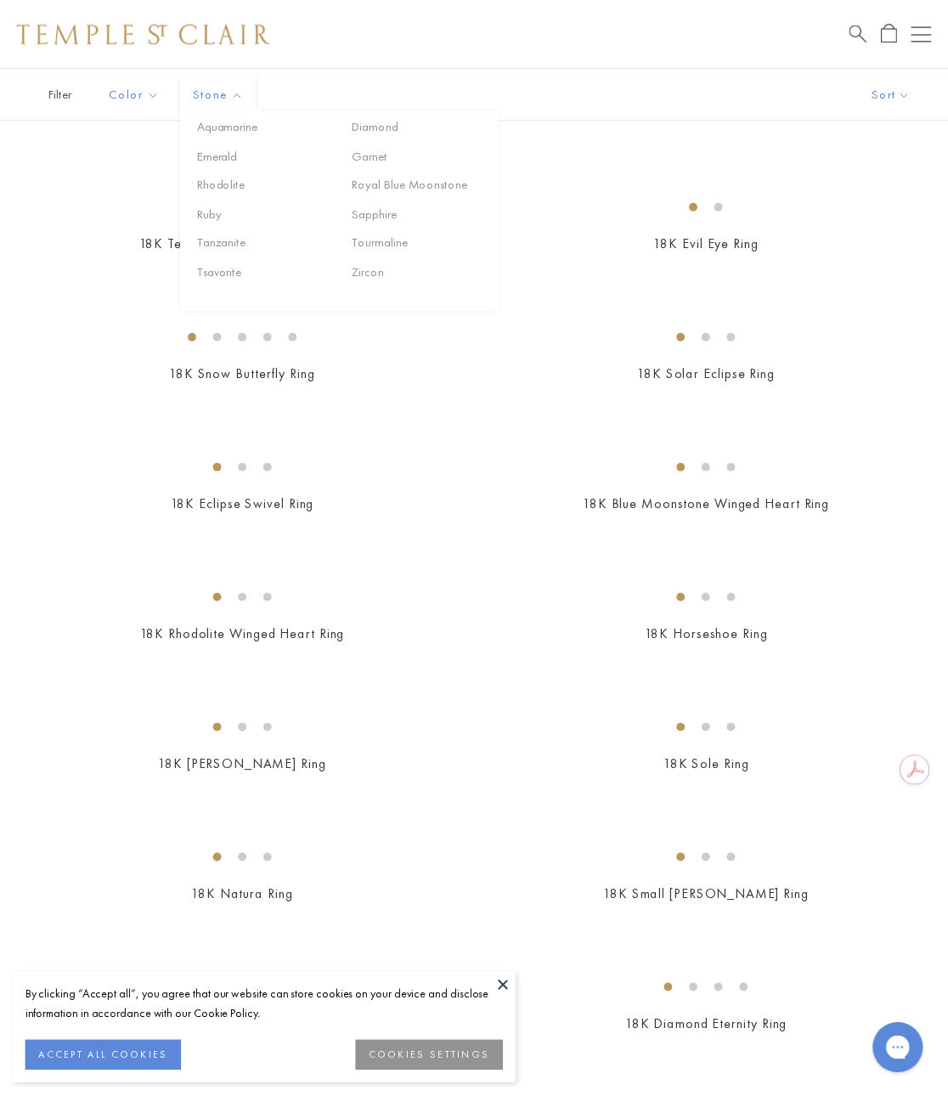
scroll to position [1392, 0]
